Goal: Task Accomplishment & Management: Use online tool/utility

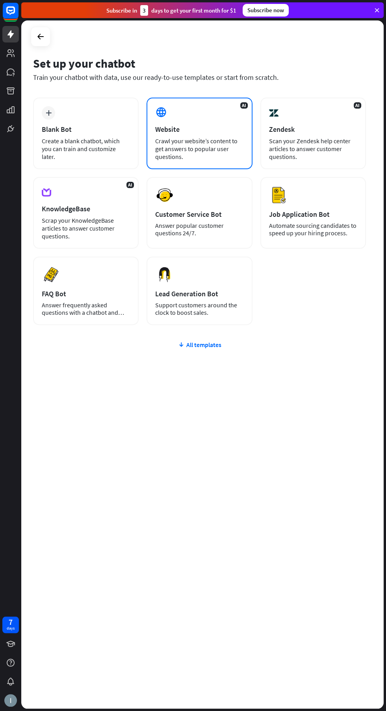
click at [229, 135] on div "AI Website Crawl your website’s content to get answers to popular user question…" at bounding box center [199, 134] width 106 height 72
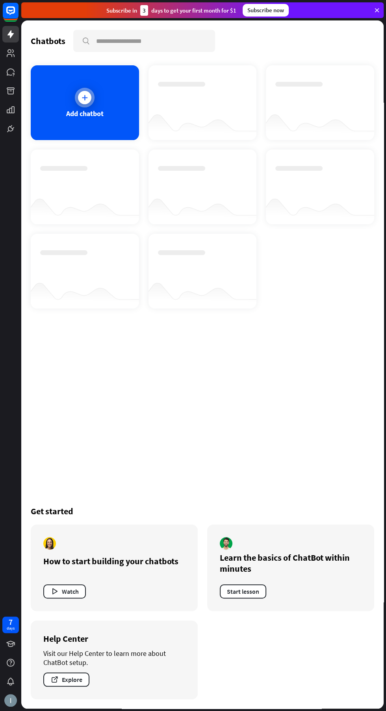
click at [102, 122] on div "Add chatbot" at bounding box center [85, 102] width 108 height 75
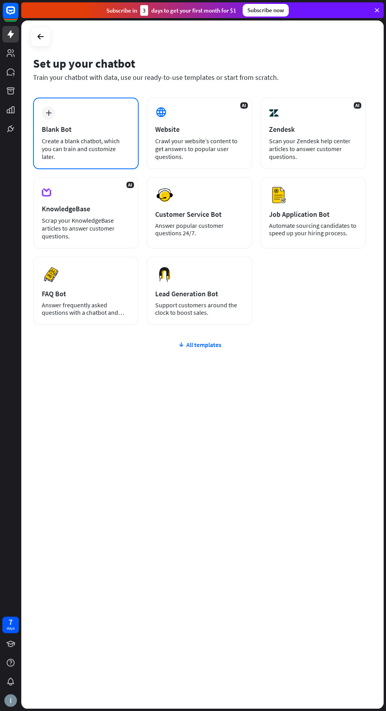
click at [104, 146] on div "Create a blank chatbot, which you can train and customize later." at bounding box center [86, 149] width 88 height 24
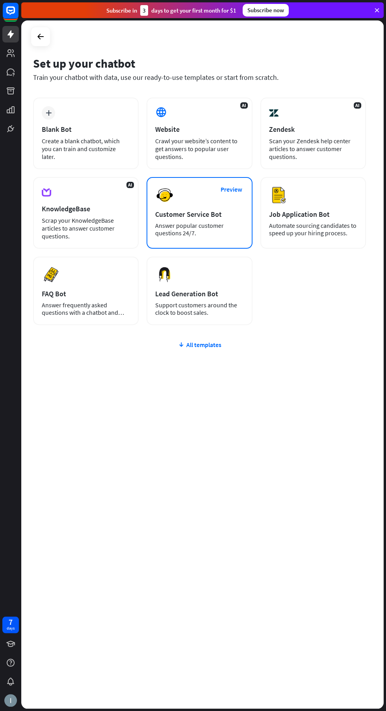
click at [227, 218] on div "Customer Service Bot" at bounding box center [199, 214] width 88 height 9
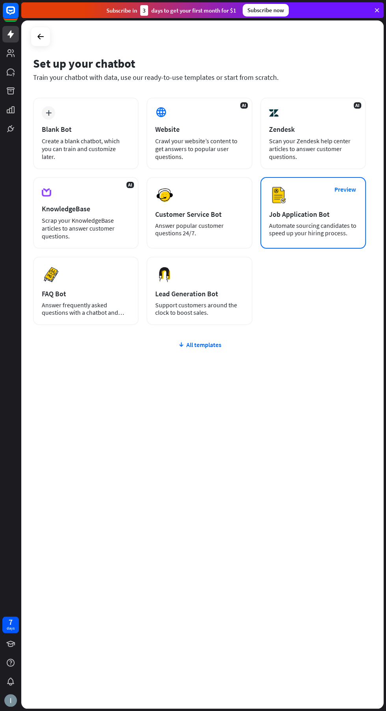
click at [333, 222] on div "Automate sourcing candidates to speed up your hiring process." at bounding box center [313, 229] width 88 height 15
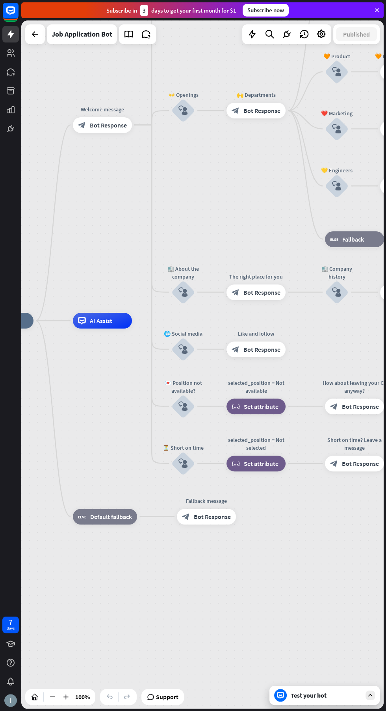
click at [208, 520] on span "Bot Response" at bounding box center [212, 517] width 37 height 8
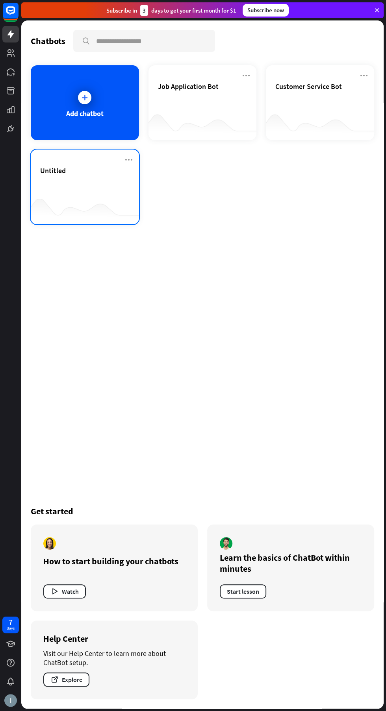
click at [111, 195] on div at bounding box center [85, 209] width 108 height 30
